Goal: Learn about a topic

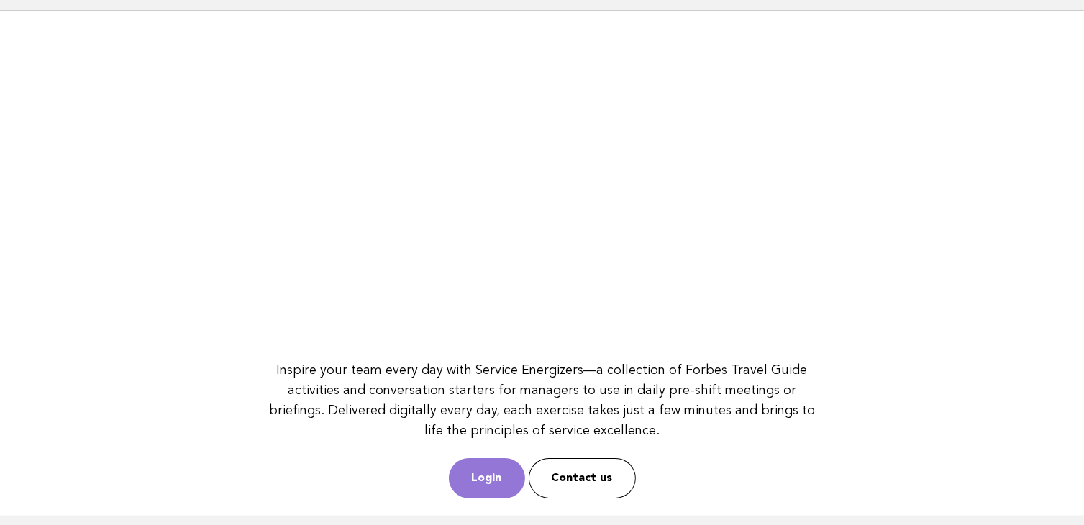
scroll to position [186, 0]
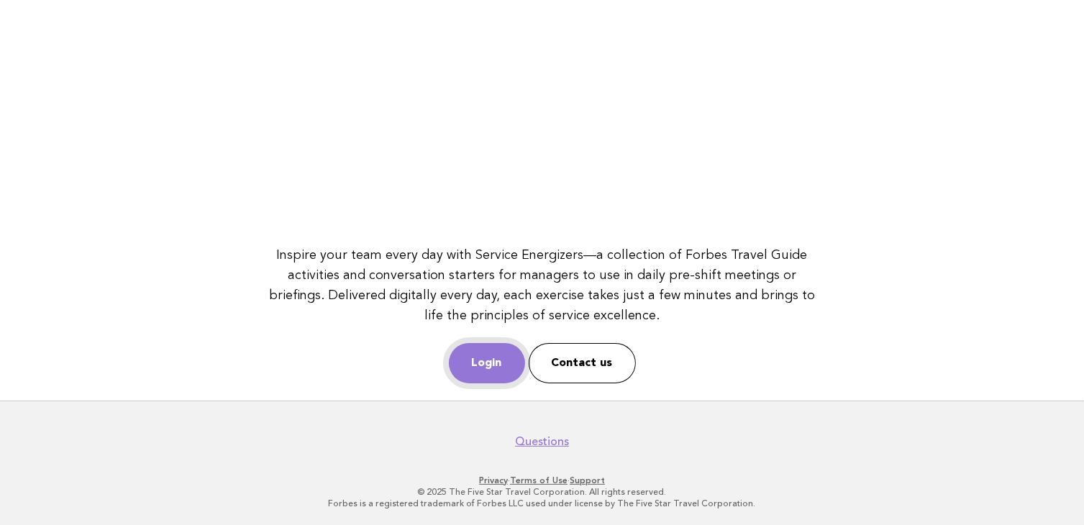
click at [472, 374] on link "Login" at bounding box center [487, 363] width 76 height 40
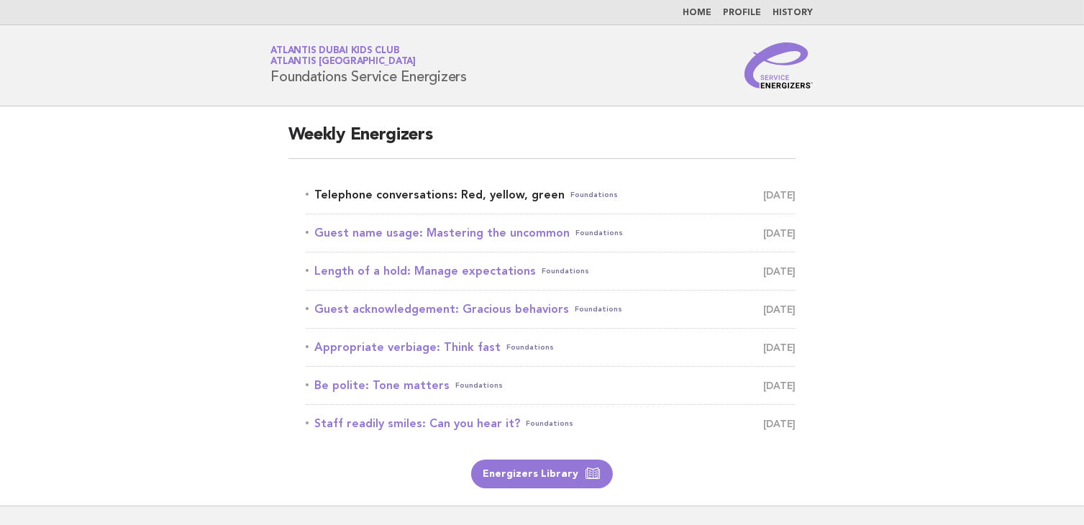
click at [445, 204] on link "Telephone conversations: Red, yellow, green Foundations [DATE]" at bounding box center [551, 195] width 491 height 20
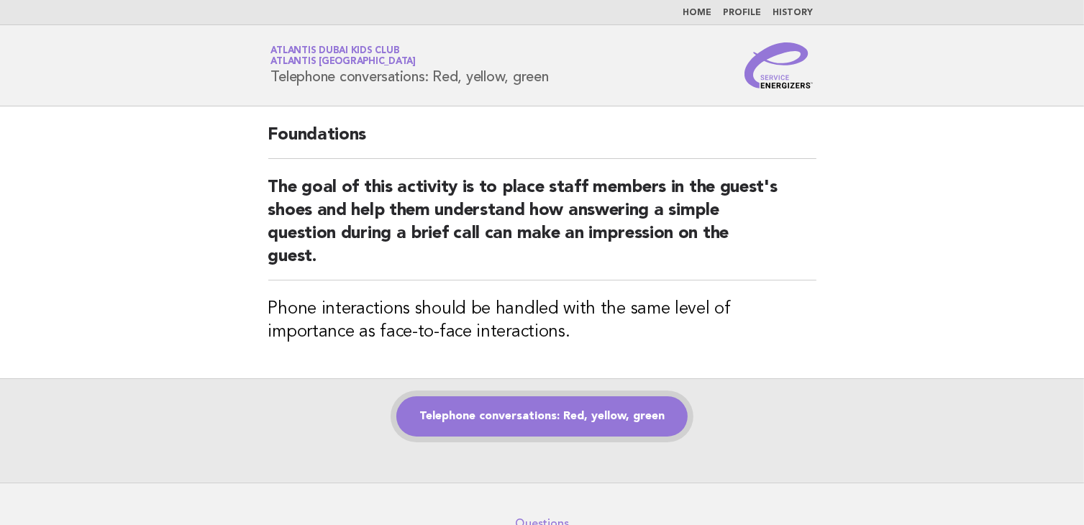
click at [515, 414] on link "Telephone conversations: Red, yellow, green" at bounding box center [542, 417] width 291 height 40
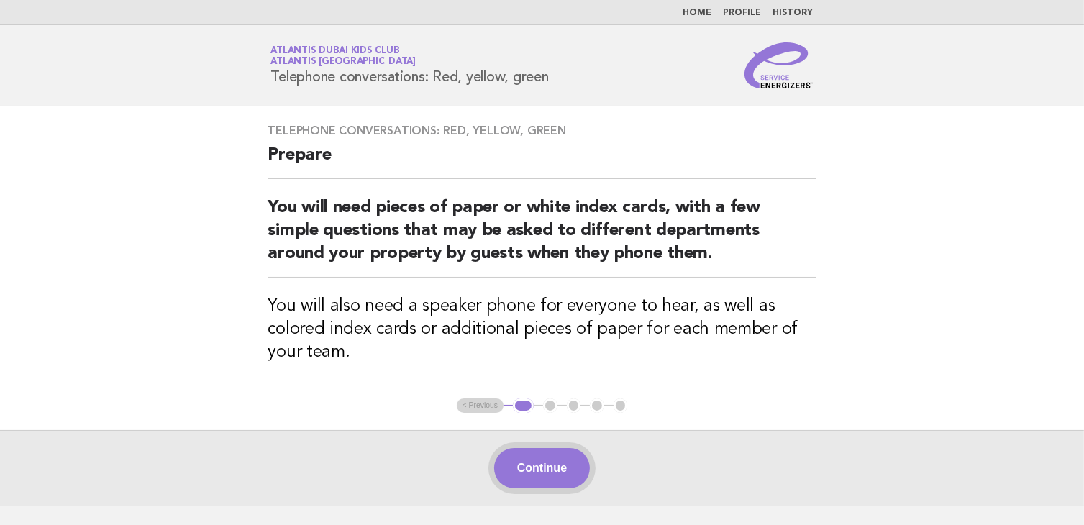
click at [533, 471] on button "Continue" at bounding box center [542, 468] width 96 height 40
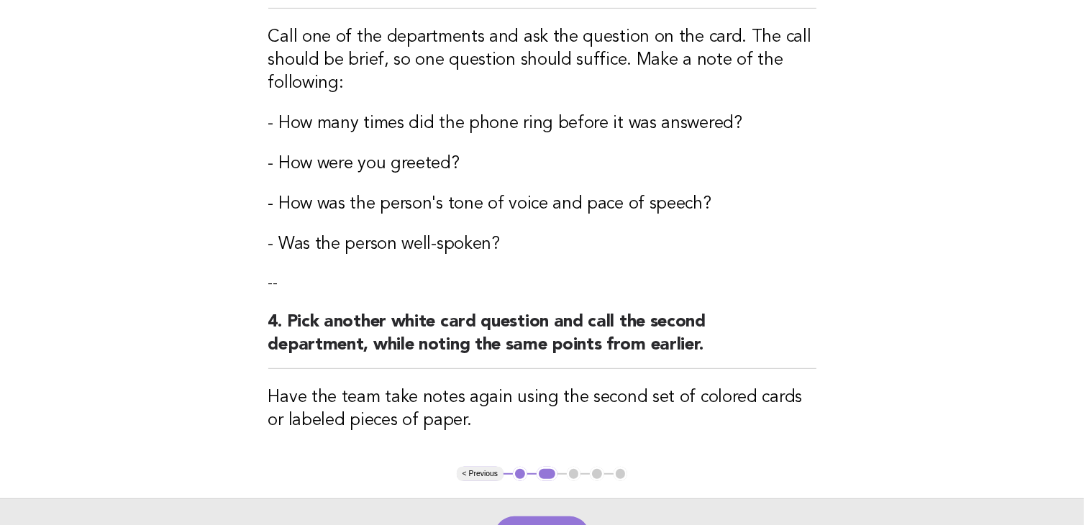
scroll to position [792, 0]
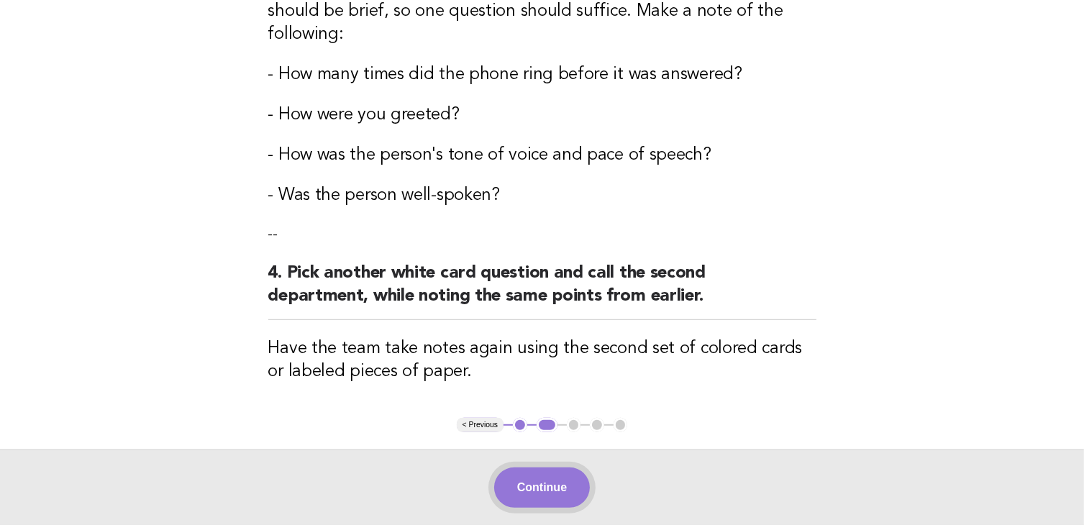
click at [537, 494] on button "Continue" at bounding box center [542, 488] width 96 height 40
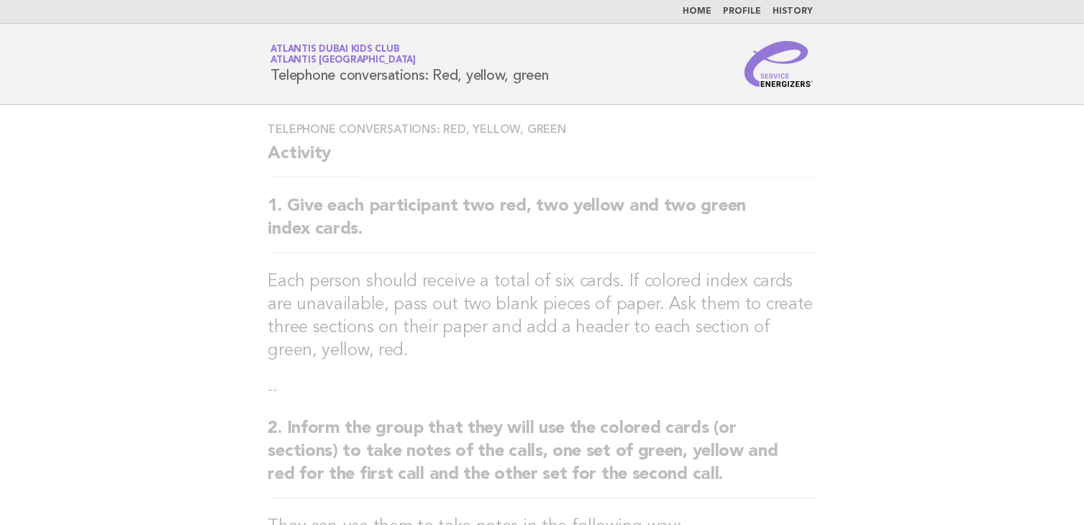
scroll to position [0, 0]
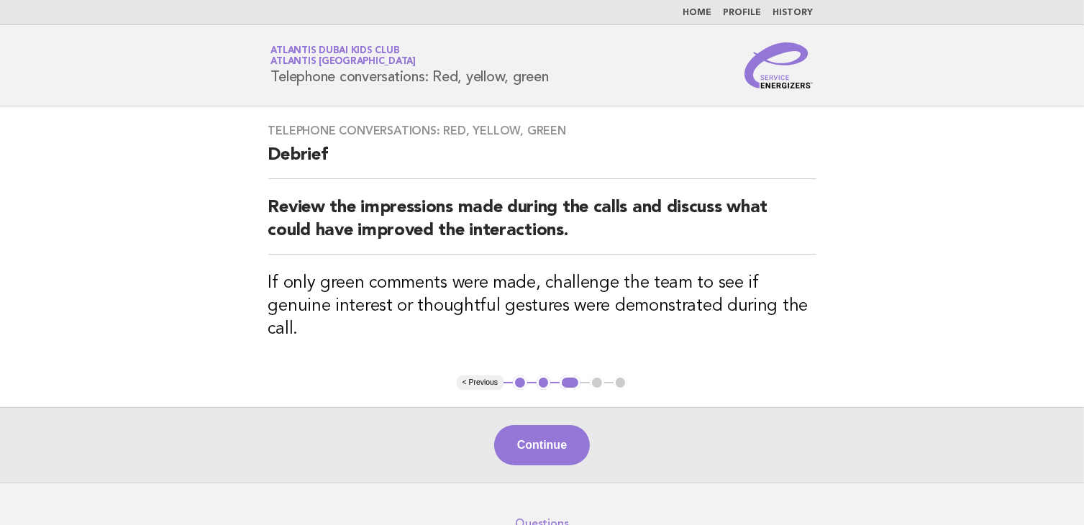
click at [469, 376] on button "< Previous" at bounding box center [480, 383] width 47 height 14
